Goal: Information Seeking & Learning: Learn about a topic

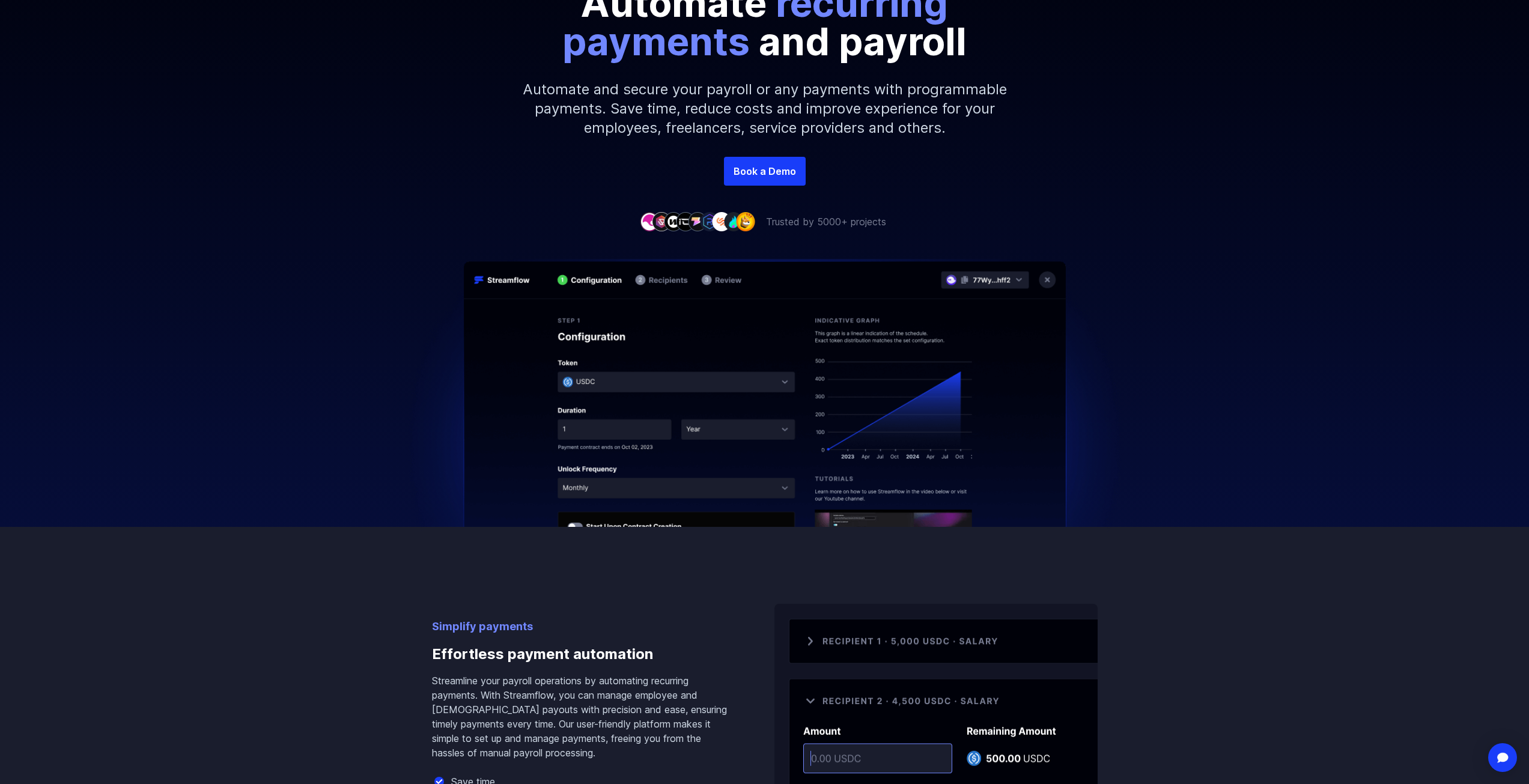
scroll to position [240, 0]
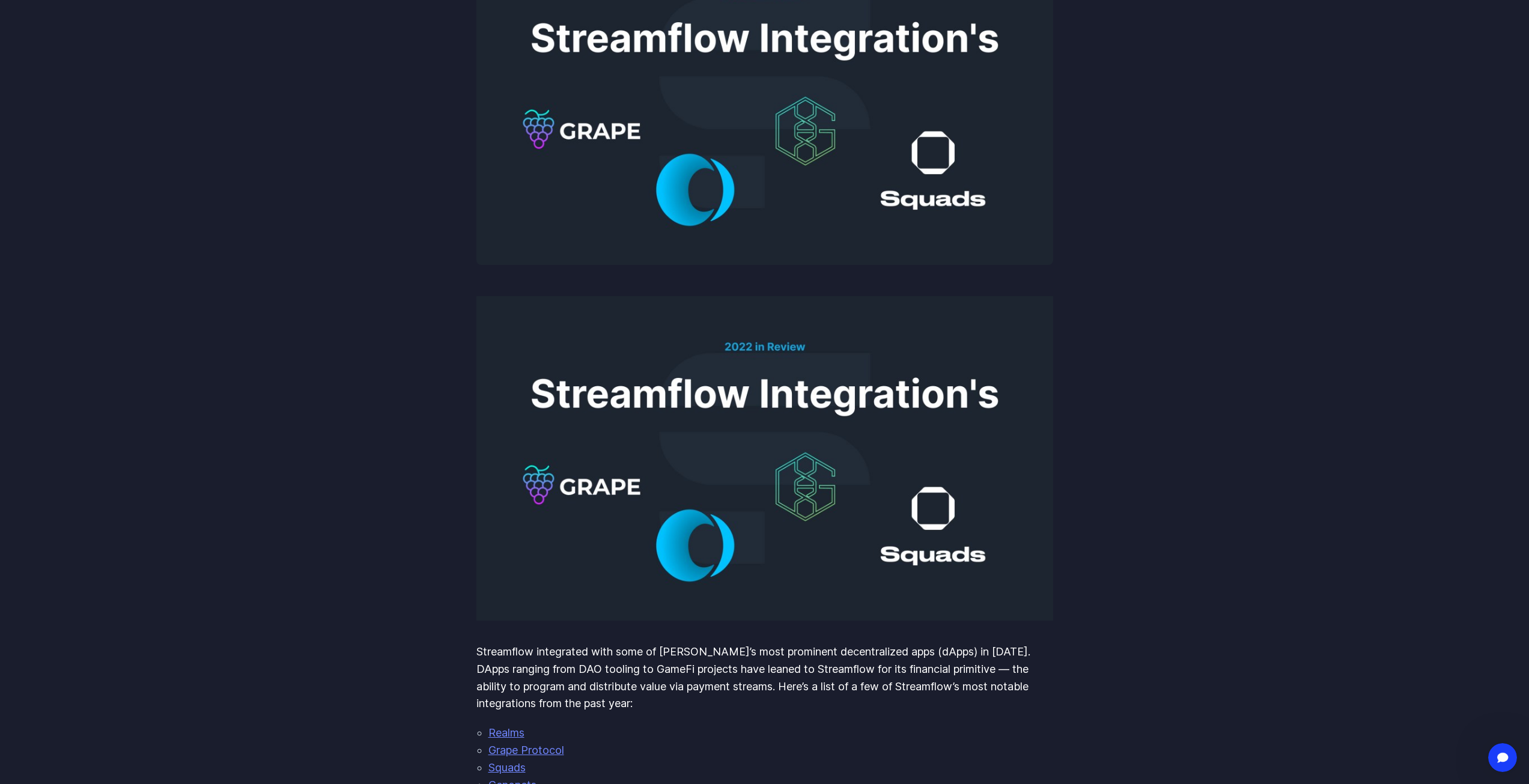
scroll to position [300, 0]
